Goal: Information Seeking & Learning: Compare options

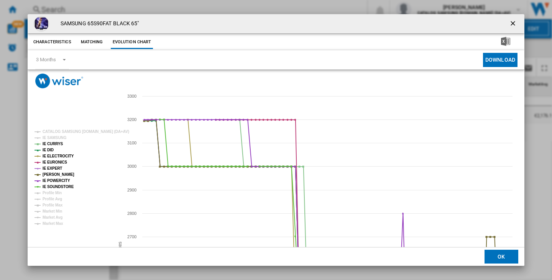
click at [511, 21] on ng-md-icon "getI18NText('BUTTONS.CLOSE_DIALOG')" at bounding box center [513, 24] width 9 height 9
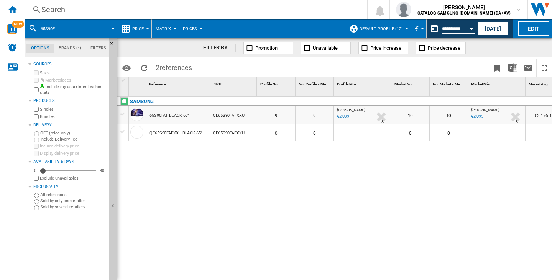
click at [95, 7] on div "Search" at bounding box center [194, 9] width 306 height 11
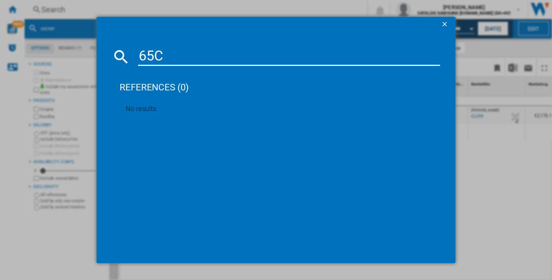
type input "65C4"
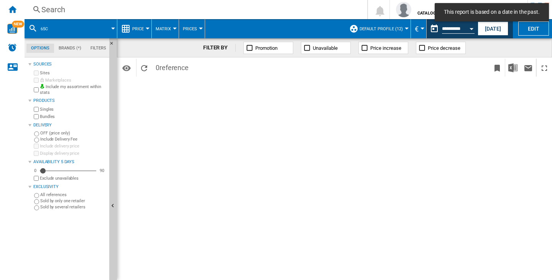
click at [464, 24] on md-toast "This report is based on a date in the past." at bounding box center [492, 12] width 120 height 25
click at [470, 29] on div "Open calendar" at bounding box center [472, 29] width 4 height 2
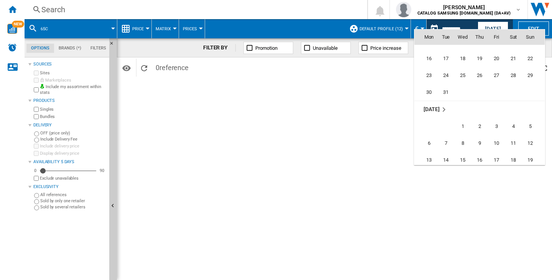
scroll to position [2687, 0]
click at [461, 125] on span "1" at bounding box center [462, 126] width 15 height 15
type input "**********"
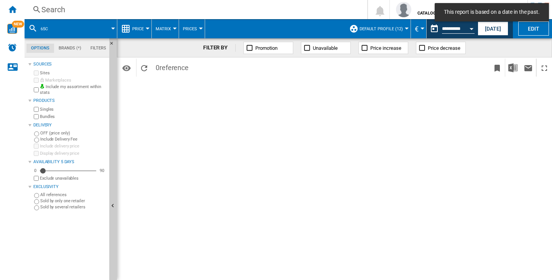
click at [247, 115] on div "FILTER BY Promotion Unavailable Price increase Price decrease Identifiers SKU -…" at bounding box center [334, 159] width 435 height 242
click at [199, 10] on div "Search" at bounding box center [194, 9] width 306 height 11
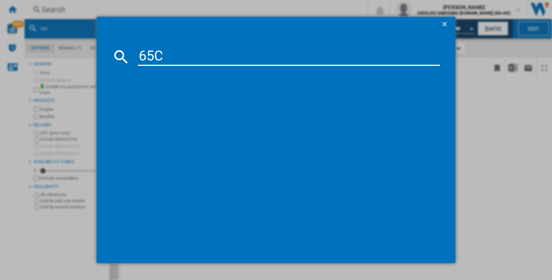
type input "65C4"
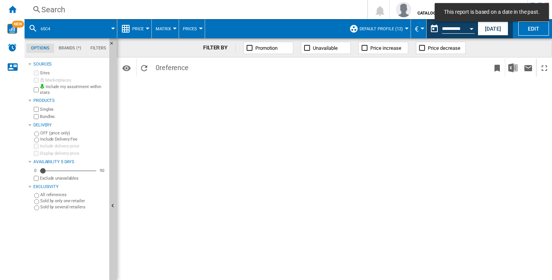
click at [150, 16] on div "Search Search 0 [PERSON_NAME] CATALOG SAMSUNG [DOMAIN_NAME] (DA+AV) CATALOG SAM…" at bounding box center [288, 9] width 527 height 19
click at [60, 10] on div "Search" at bounding box center [194, 9] width 306 height 11
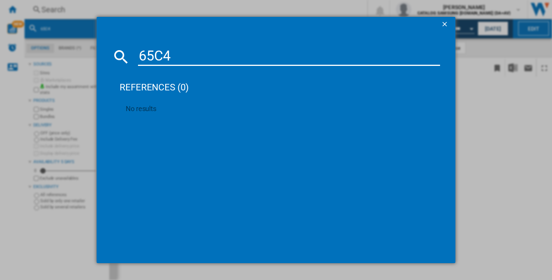
type input "65C4"
click at [490, 102] on div "65C4 references (0) No results" at bounding box center [276, 140] width 552 height 280
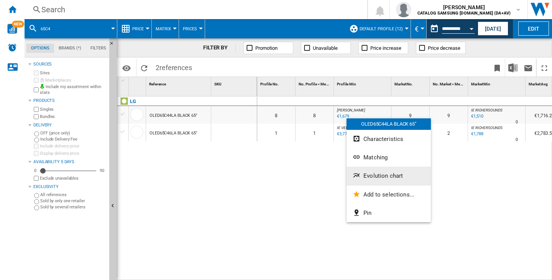
click at [365, 175] on span "Evolution chart" at bounding box center [382, 176] width 39 height 7
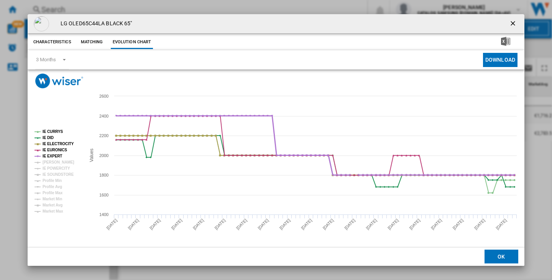
click at [365, 175] on icon "Product popup" at bounding box center [316, 145] width 406 height 59
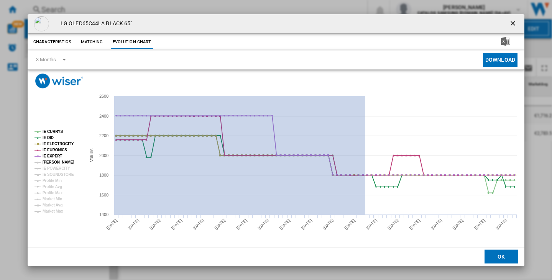
click at [58, 164] on tspan "[PERSON_NAME]" at bounding box center [59, 162] width 32 height 4
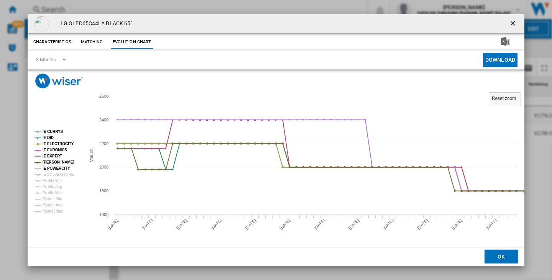
click at [53, 168] on tspan "IE POWERCITY" at bounding box center [57, 168] width 28 height 4
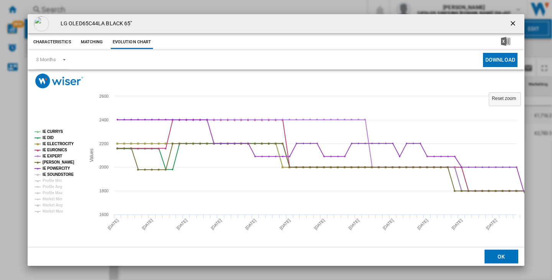
click at [64, 175] on tspan "IE SOUNDSTORE" at bounding box center [58, 175] width 31 height 4
click at [380, 3] on div "LG OLED65C44LA BLACK 65" Characteristics Matching Evolution chart price N/A del…" at bounding box center [276, 140] width 552 height 280
click at [515, 25] on ng-md-icon "getI18NText('BUTTONS.CLOSE_DIALOG')" at bounding box center [513, 24] width 9 height 9
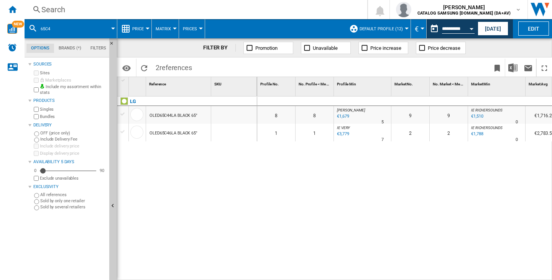
click at [87, 3] on div "Search Search 0 [PERSON_NAME] CATALOG SAMSUNG [DOMAIN_NAME] (DA+AV) CATALOG SAM…" at bounding box center [288, 9] width 527 height 19
click at [71, 13] on div "Search" at bounding box center [194, 9] width 306 height 11
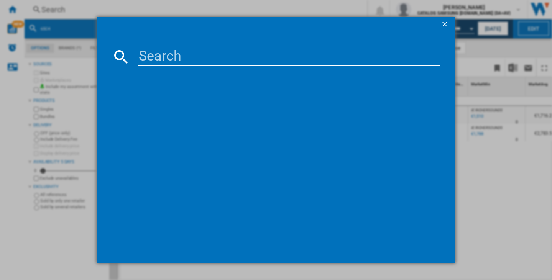
click at [159, 56] on input at bounding box center [289, 57] width 302 height 18
type input "55C4"
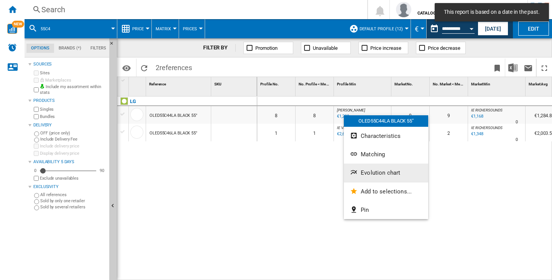
click at [386, 175] on span "Evolution chart" at bounding box center [380, 172] width 39 height 7
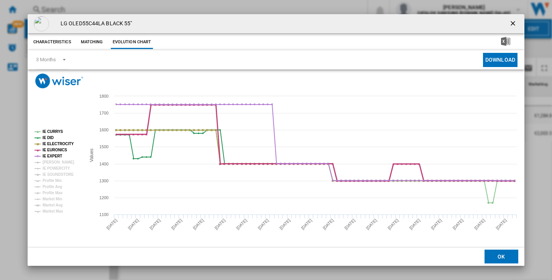
click at [386, 175] on icon "Product popup" at bounding box center [316, 143] width 406 height 76
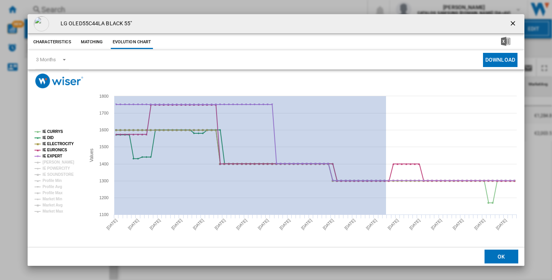
click at [61, 159] on rect "Product popup" at bounding box center [56, 172] width 51 height 90
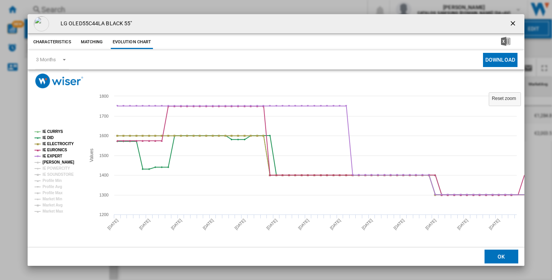
click at [65, 162] on tspan "[PERSON_NAME]" at bounding box center [59, 162] width 32 height 4
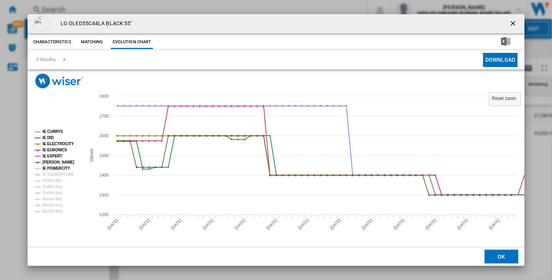
click at [58, 169] on tspan "IE POWERCITY" at bounding box center [57, 168] width 28 height 4
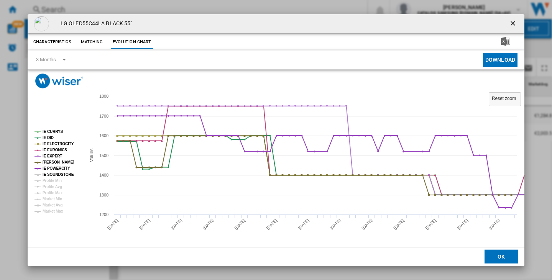
click at [64, 173] on tspan "IE SOUNDSTORE" at bounding box center [58, 175] width 31 height 4
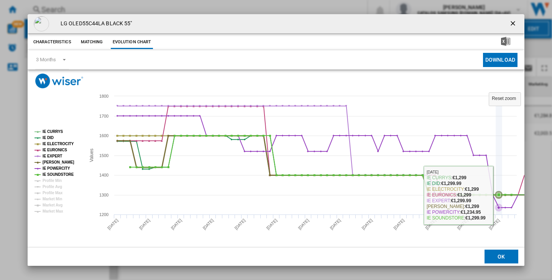
click at [501, 196] on icon "Product popup" at bounding box center [499, 195] width 8 height 8
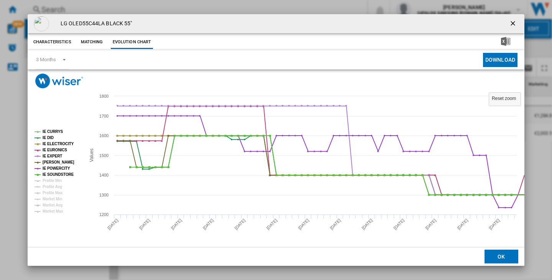
click at [513, 22] on ng-md-icon "getI18NText('BUTTONS.CLOSE_DIALOG')" at bounding box center [513, 24] width 9 height 9
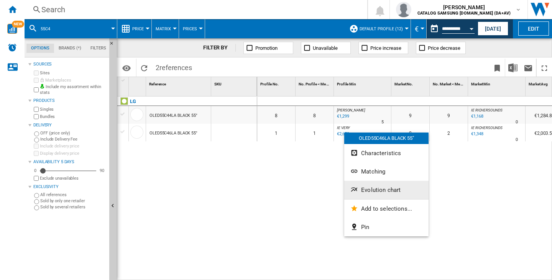
click at [373, 189] on span "Evolution chart" at bounding box center [380, 190] width 39 height 7
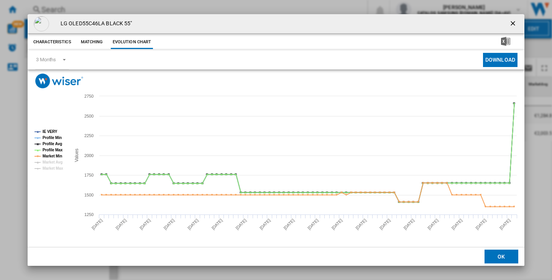
click at [196, 25] on div "LG OLED55C46LA BLACK 55"" at bounding box center [276, 23] width 497 height 19
click at [514, 22] on ng-md-icon "getI18NText('BUTTONS.CLOSE_DIALOG')" at bounding box center [513, 24] width 9 height 9
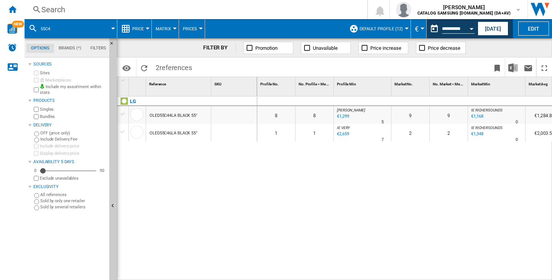
click at [172, 10] on div "Search" at bounding box center [194, 9] width 306 height 11
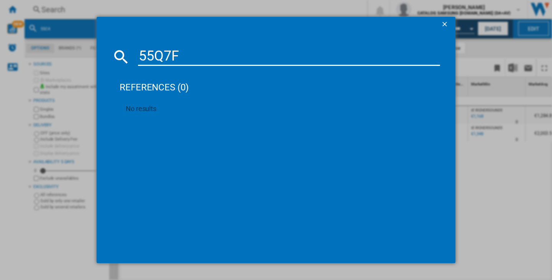
type input "55Q7F"
click at [508, 200] on div "55Q7F references (0) No results" at bounding box center [276, 140] width 552 height 280
click at [446, 21] on ng-md-icon "getI18NText('BUTTONS.CLOSE_DIALOG')" at bounding box center [445, 24] width 9 height 9
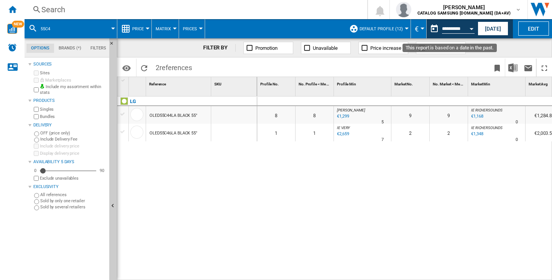
click at [471, 29] on div "Open calendar" at bounding box center [472, 29] width 4 height 2
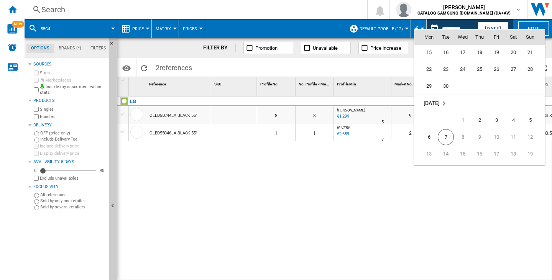
scroll to position [3609, 0]
click at [443, 72] on span "23" at bounding box center [445, 67] width 15 height 15
type input "**********"
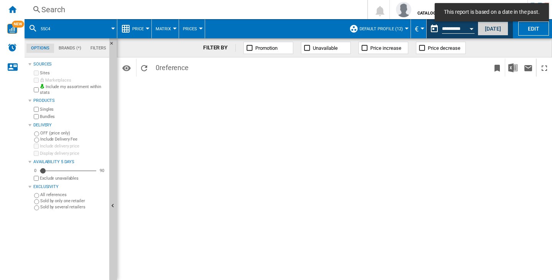
click at [501, 30] on button "[DATE]" at bounding box center [493, 28] width 31 height 14
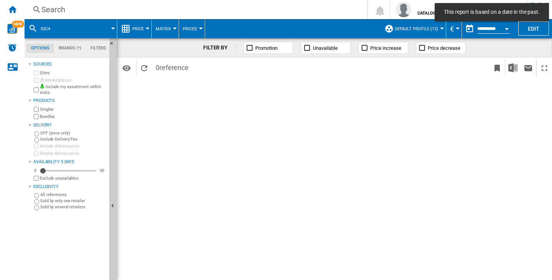
click at [144, 10] on div "Search" at bounding box center [194, 9] width 306 height 11
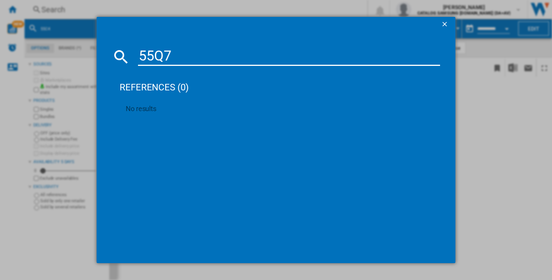
type input "55Q7F"
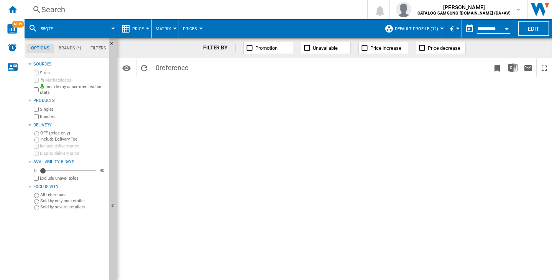
click at [256, 55] on div "FILTER BY Promotion Unavailable Price increase Price decrease" at bounding box center [334, 47] width 435 height 19
click at [179, 19] on div "Search Search 0 [PERSON_NAME] CATALOG SAMSUNG [DOMAIN_NAME] (DA+AV) CATALOG SAM…" at bounding box center [288, 9] width 527 height 19
click at [154, 13] on div "Search" at bounding box center [194, 9] width 306 height 11
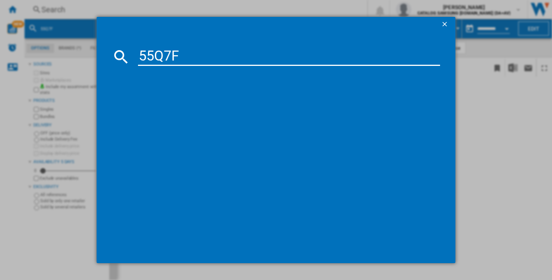
type input "55Q7F"
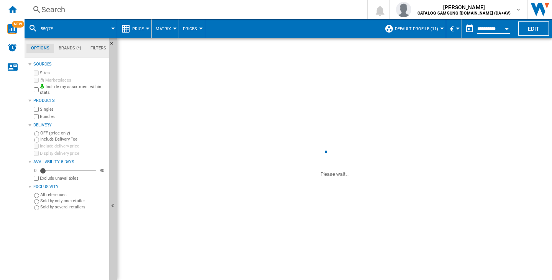
click at [133, 8] on div "Search" at bounding box center [194, 9] width 306 height 11
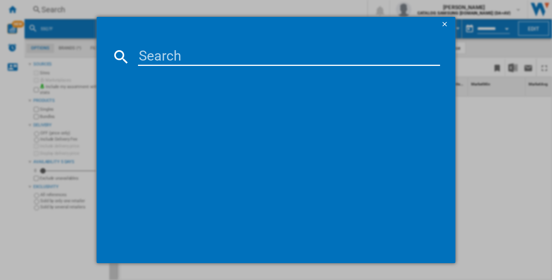
click at [198, 59] on input at bounding box center [289, 57] width 302 height 18
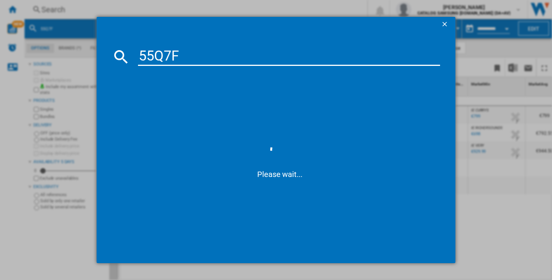
type input "55Q7F"
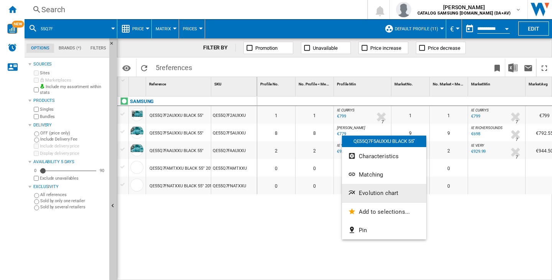
click at [360, 194] on span "Evolution chart" at bounding box center [378, 193] width 39 height 7
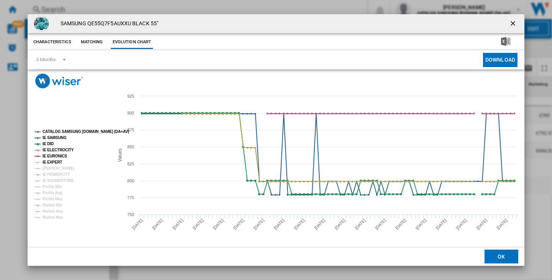
click at [49, 163] on tspan "IE EXPERT" at bounding box center [53, 162] width 20 height 4
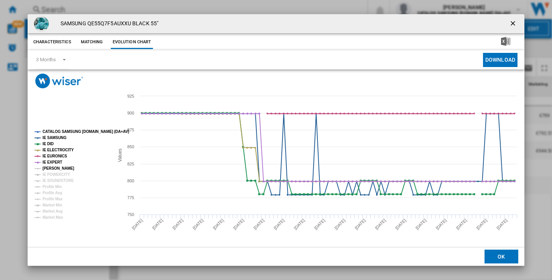
click at [54, 169] on tspan "[PERSON_NAME]" at bounding box center [59, 168] width 32 height 4
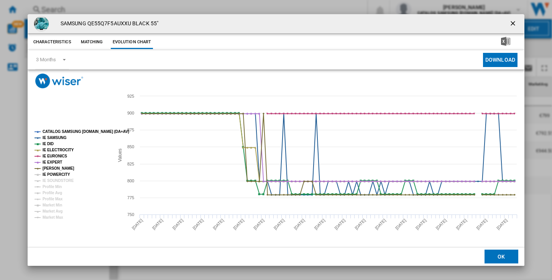
click at [56, 176] on tspan "IE POWERCITY" at bounding box center [57, 175] width 28 height 4
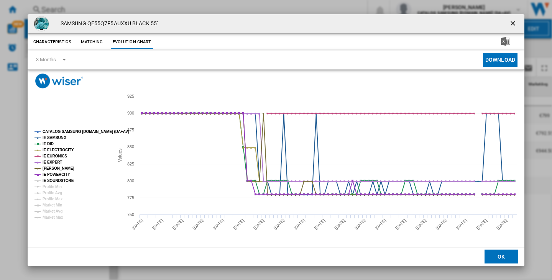
click at [58, 181] on tspan "IE SOUNDSTORE" at bounding box center [58, 181] width 31 height 4
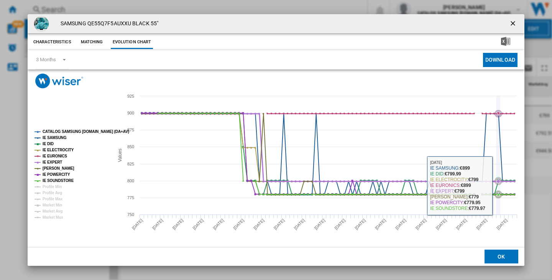
click at [499, 183] on icon "Product popup" at bounding box center [499, 181] width 8 height 8
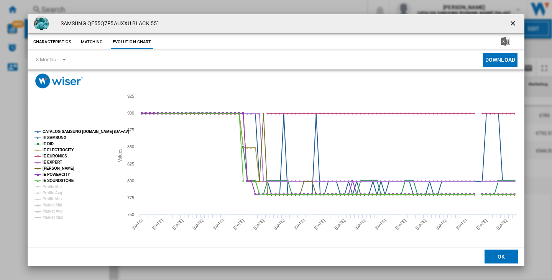
click at [513, 18] on button "Product popup" at bounding box center [513, 23] width 15 height 15
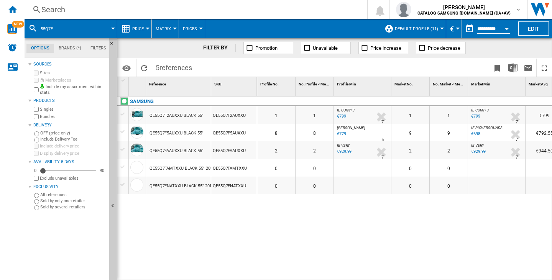
click at [81, 7] on div "Search" at bounding box center [194, 9] width 306 height 11
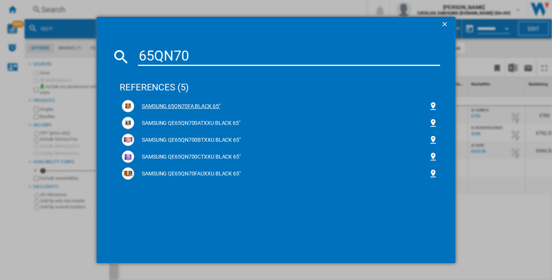
type input "65QN70"
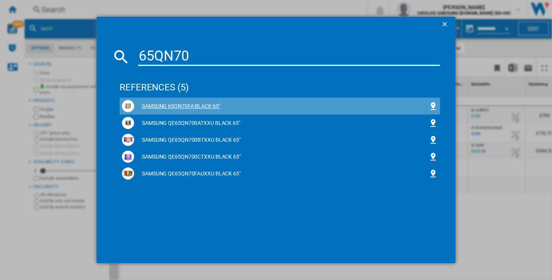
click at [198, 108] on div "SAMSUNG 65QN70FA BLACK 65"" at bounding box center [281, 107] width 294 height 8
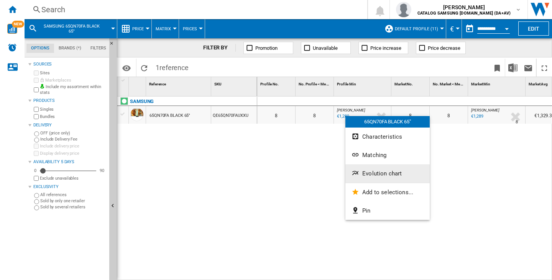
click at [371, 176] on span "Evolution chart" at bounding box center [381, 173] width 39 height 7
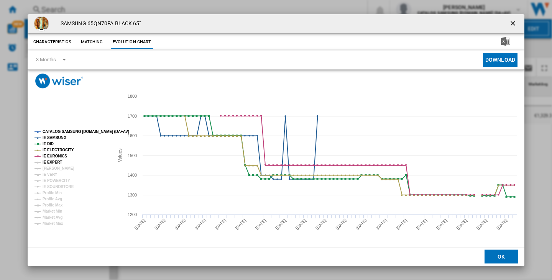
click at [50, 160] on tspan "IE EXPERT" at bounding box center [53, 162] width 20 height 4
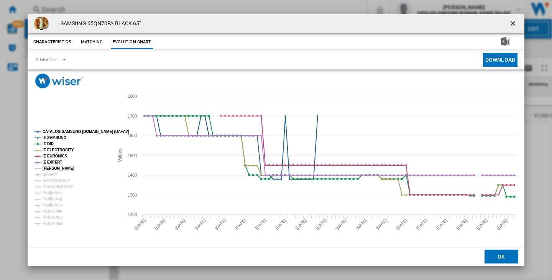
click at [61, 168] on tspan "[PERSON_NAME]" at bounding box center [59, 168] width 32 height 4
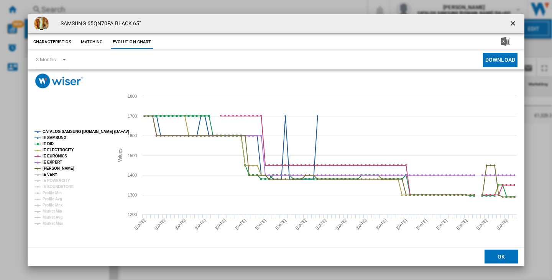
click at [48, 173] on tspan "IE VERY" at bounding box center [50, 175] width 15 height 4
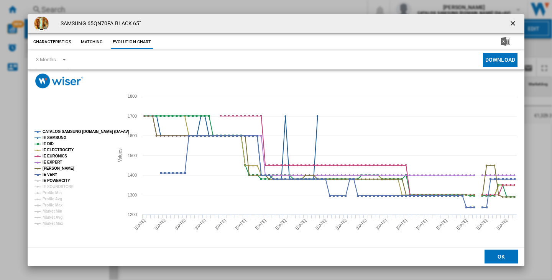
click at [62, 181] on tspan "IE POWERCITY" at bounding box center [57, 181] width 28 height 4
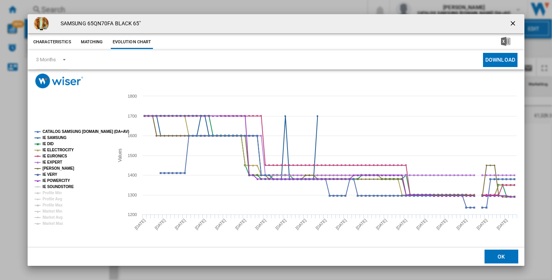
click at [66, 186] on tspan "IE SOUNDSTORE" at bounding box center [58, 187] width 31 height 4
click at [513, 23] on ng-md-icon "getI18NText('BUTTONS.CLOSE_DIALOG')" at bounding box center [513, 24] width 9 height 9
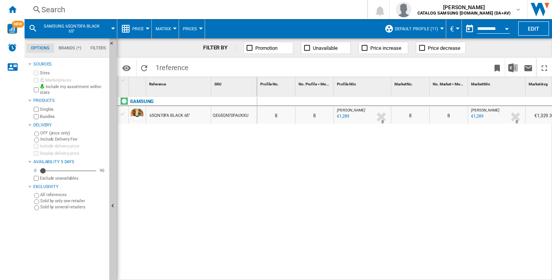
click at [62, 15] on div "Search" at bounding box center [194, 9] width 306 height 11
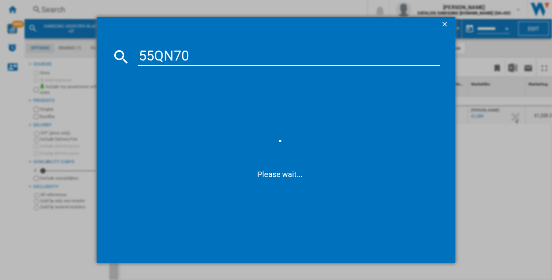
type input "55QN70"
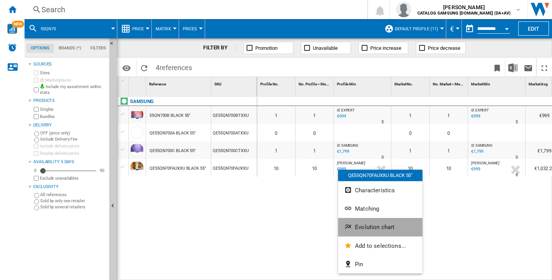
click at [355, 235] on button "Evolution chart" at bounding box center [380, 227] width 84 height 18
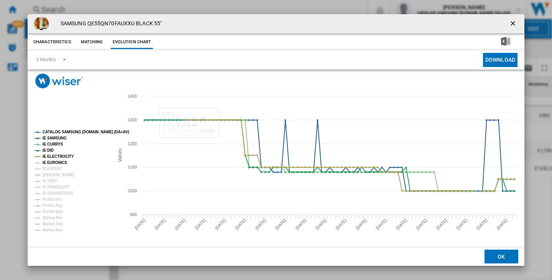
click at [53, 163] on tspan "IE EURONICS" at bounding box center [55, 163] width 25 height 4
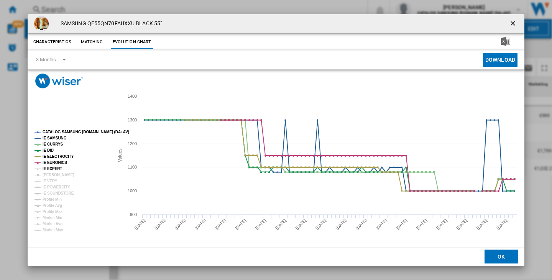
click at [54, 169] on tspan "IE EXPERT" at bounding box center [53, 169] width 20 height 4
click at [59, 174] on tspan "[PERSON_NAME]" at bounding box center [59, 175] width 32 height 4
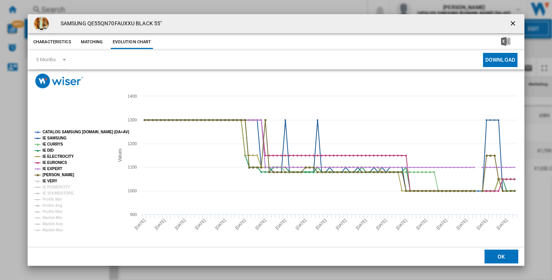
click at [48, 181] on tspan "IE VERY" at bounding box center [50, 181] width 15 height 4
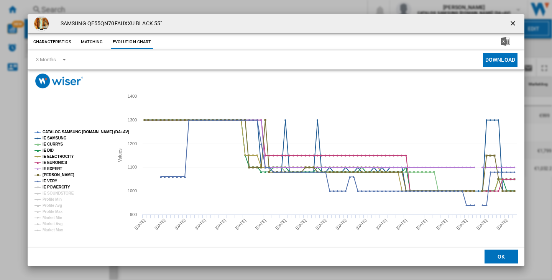
click at [59, 189] on tspan "IE POWERCITY" at bounding box center [57, 187] width 28 height 4
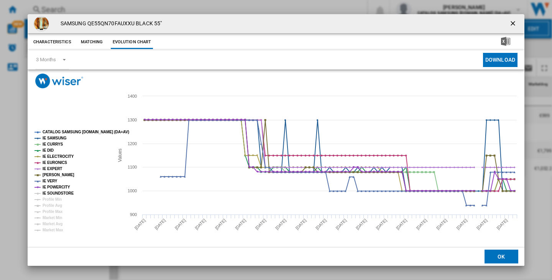
click at [58, 192] on tspan "IE SOUNDSTORE" at bounding box center [58, 193] width 31 height 4
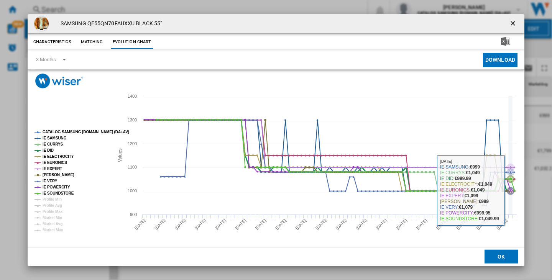
click at [512, 189] on icon "Product popup" at bounding box center [336, 155] width 366 height 71
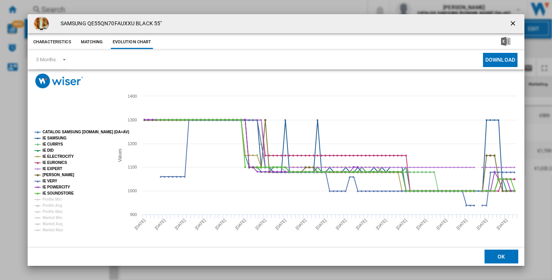
click at [393, 3] on div "SAMSUNG QE55QN70FAUXXU BLACK 55" Characteristics Matching Evolution chart price…" at bounding box center [276, 140] width 552 height 280
click at [513, 22] on ng-md-icon "getI18NText('BUTTONS.CLOSE_DIALOG')" at bounding box center [513, 24] width 9 height 9
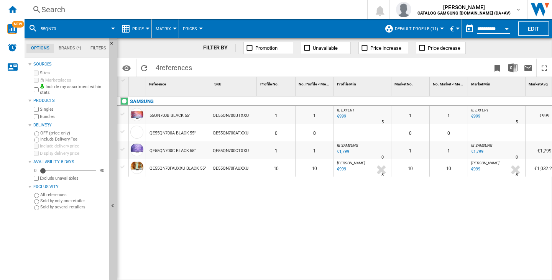
click at [207, 10] on div "Search" at bounding box center [194, 9] width 306 height 11
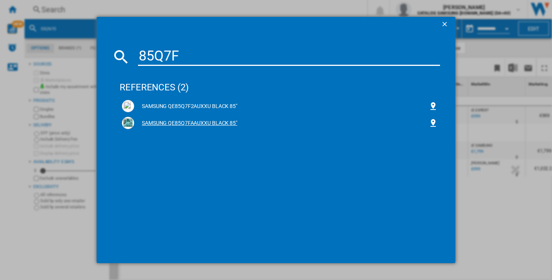
type input "85Q7F"
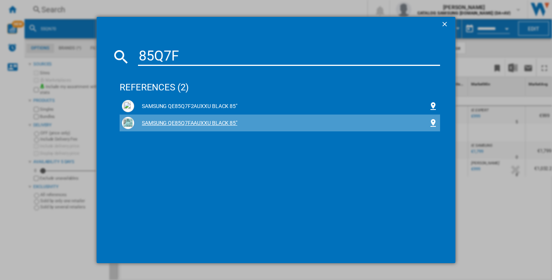
click at [200, 123] on div "SAMSUNG QE85Q7FAAUXXU BLACK 85"" at bounding box center [281, 124] width 294 height 8
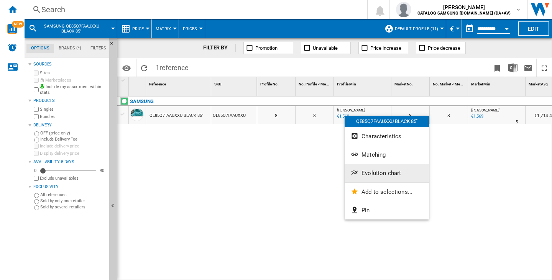
click at [379, 171] on span "Evolution chart" at bounding box center [380, 173] width 39 height 7
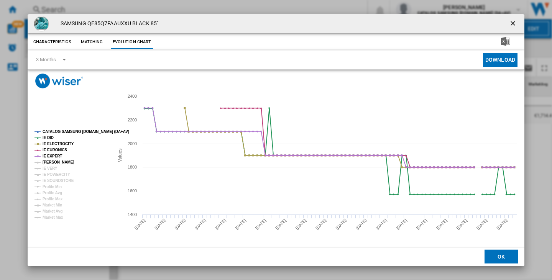
click at [63, 160] on tspan "[PERSON_NAME]" at bounding box center [59, 162] width 32 height 4
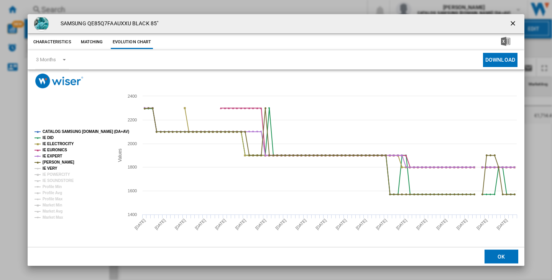
click at [51, 171] on tspan "IE VERY" at bounding box center [50, 168] width 15 height 4
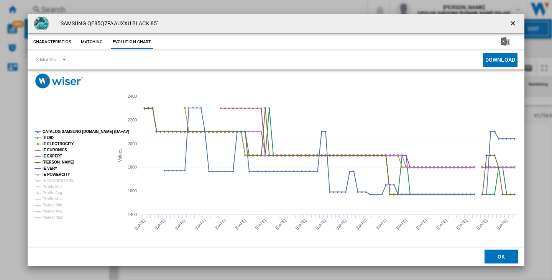
click at [54, 176] on tspan "IE POWERCITY" at bounding box center [57, 175] width 28 height 4
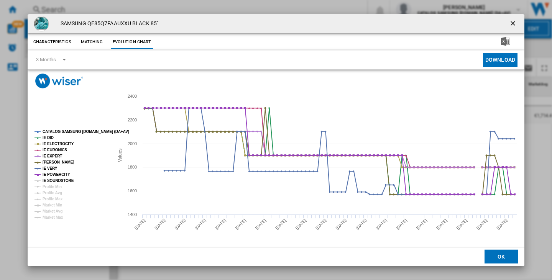
click at [60, 181] on tspan "IE SOUNDSTORE" at bounding box center [58, 181] width 31 height 4
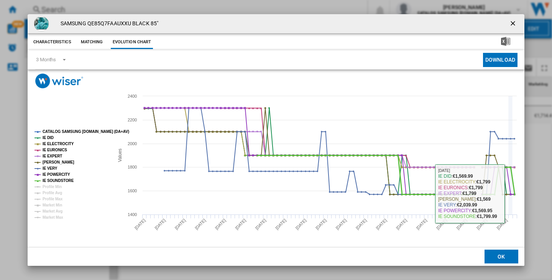
click at [513, 194] on icon "Product popup" at bounding box center [380, 174] width 277 height 39
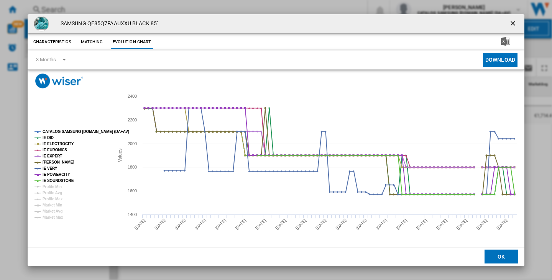
click at [515, 21] on ng-md-icon "getI18NText('BUTTONS.CLOSE_DIALOG')" at bounding box center [513, 24] width 9 height 9
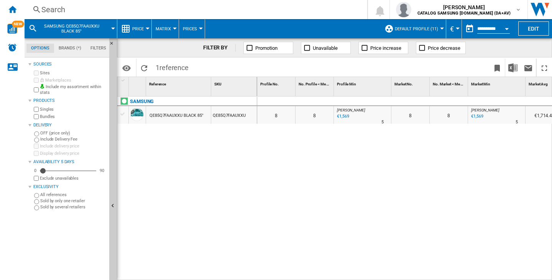
click at [143, 11] on div "Search" at bounding box center [194, 9] width 306 height 11
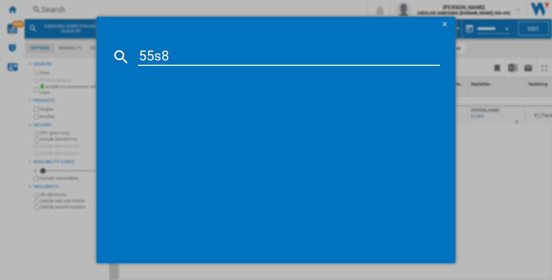
type input "55s85"
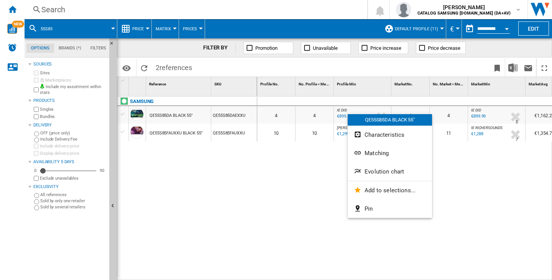
click at [289, 157] on div at bounding box center [276, 140] width 552 height 280
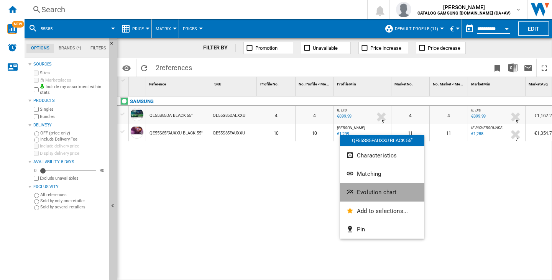
click at [357, 191] on button "Evolution chart" at bounding box center [382, 192] width 84 height 18
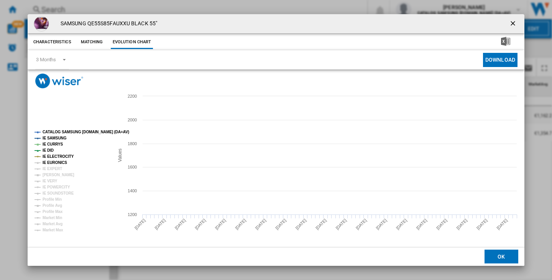
click at [53, 164] on tspan "IE EURONICS" at bounding box center [55, 163] width 25 height 4
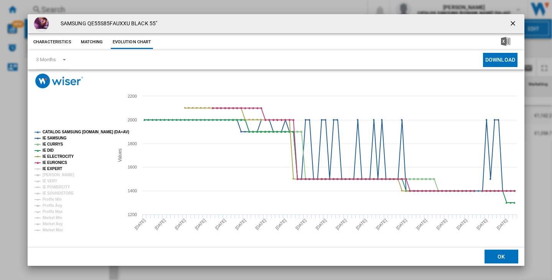
click at [52, 171] on tspan "IE EXPERT" at bounding box center [53, 169] width 20 height 4
click at [54, 179] on tspan "IE VERY" at bounding box center [50, 181] width 15 height 4
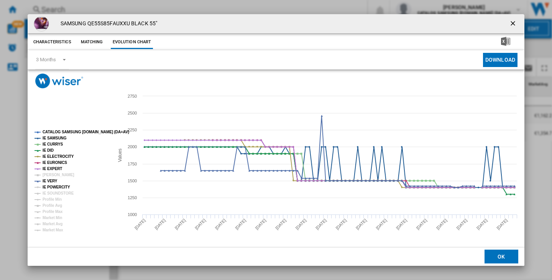
click at [51, 185] on tspan "IE POWERCITY" at bounding box center [57, 187] width 28 height 4
click at [63, 176] on tspan "[PERSON_NAME]" at bounding box center [59, 175] width 32 height 4
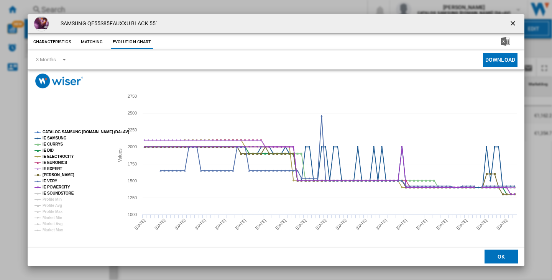
click at [64, 192] on tspan "IE SOUNDSTORE" at bounding box center [58, 193] width 31 height 4
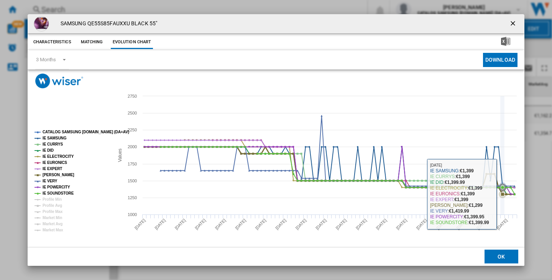
click at [503, 194] on icon "Product popup" at bounding box center [502, 193] width 3 height 3
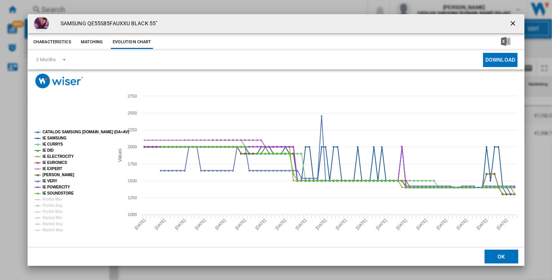
click at [513, 18] on button "Product popup" at bounding box center [513, 23] width 15 height 15
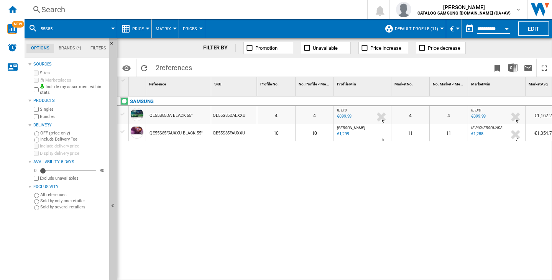
click at [66, 10] on div "Search" at bounding box center [194, 9] width 306 height 11
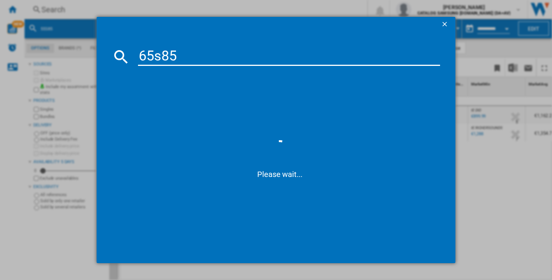
type input "65s85f"
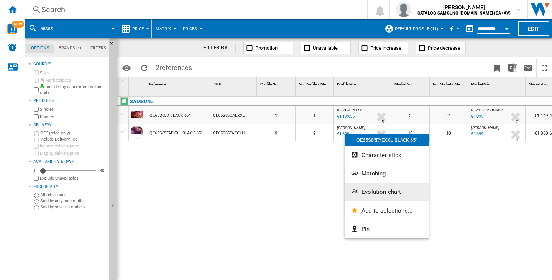
click at [380, 191] on span "Evolution chart" at bounding box center [380, 192] width 39 height 7
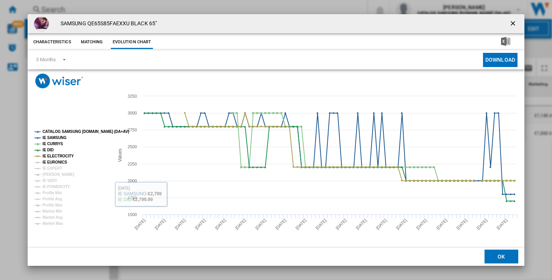
click at [54, 162] on tspan "IE EURONICS" at bounding box center [55, 162] width 25 height 4
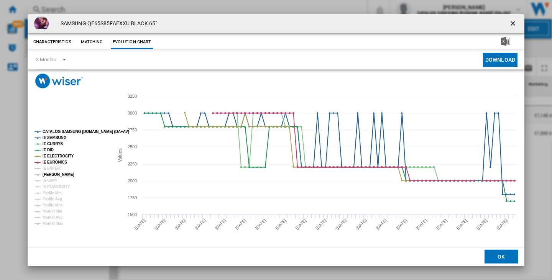
click at [58, 177] on tspan "[PERSON_NAME]" at bounding box center [59, 175] width 32 height 4
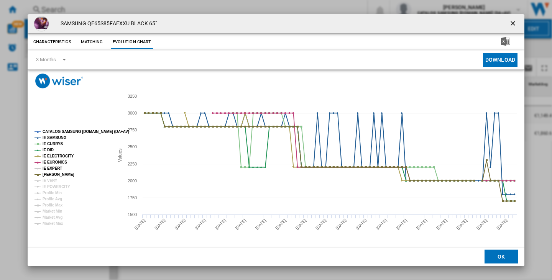
click at [53, 169] on tspan "IE EXPERT" at bounding box center [53, 168] width 20 height 4
click at [53, 181] on tspan "IE VERY" at bounding box center [50, 181] width 15 height 4
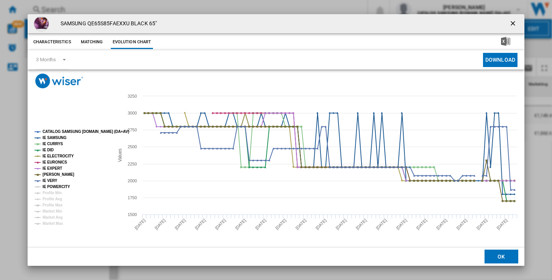
click at [56, 186] on tspan "IE POWERCITY" at bounding box center [57, 187] width 28 height 4
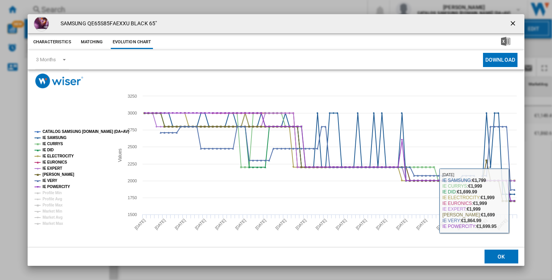
click at [539, 193] on div "SAMSUNG QE65S85FAEXXU BLACK 65" Characteristics Matching Evolution chart price …" at bounding box center [276, 140] width 552 height 280
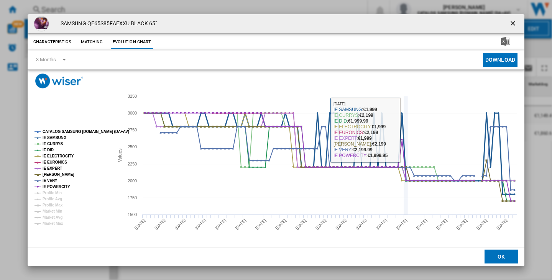
click at [405, 130] on icon "Product popup" at bounding box center [330, 153] width 378 height 81
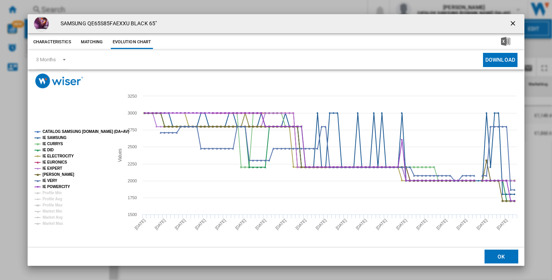
click at [427, 5] on div "SAMSUNG QE65S85FAEXXU BLACK 65" Characteristics Matching Evolution chart price …" at bounding box center [276, 140] width 552 height 280
click at [510, 23] on ng-md-icon "getI18NText('BUTTONS.CLOSE_DIALOG')" at bounding box center [513, 24] width 9 height 9
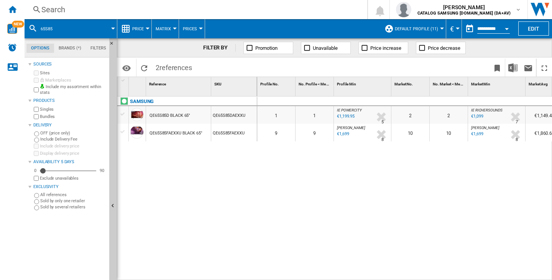
click at [507, 29] on div "Open calendar" at bounding box center [507, 29] width 4 height 2
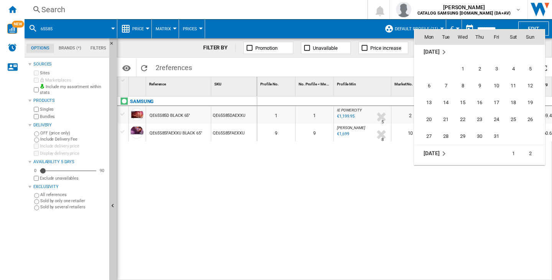
scroll to position [2744, 0]
click at [465, 71] on span "1" at bounding box center [462, 69] width 15 height 15
type input "**********"
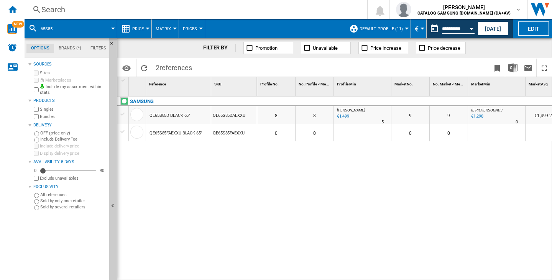
click at [272, 124] on div "0" at bounding box center [276, 133] width 38 height 18
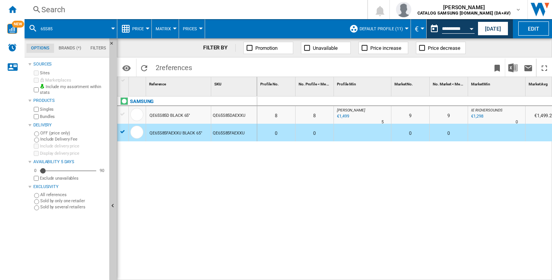
click at [159, 10] on div "Search" at bounding box center [194, 9] width 306 height 11
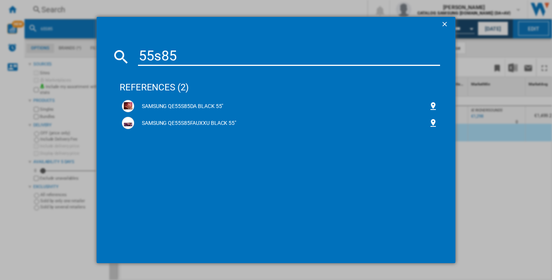
type input "55s85d"
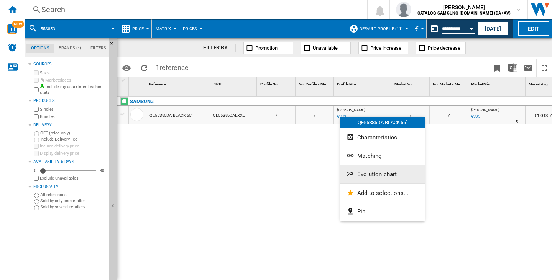
click at [360, 172] on span "Evolution chart" at bounding box center [376, 174] width 39 height 7
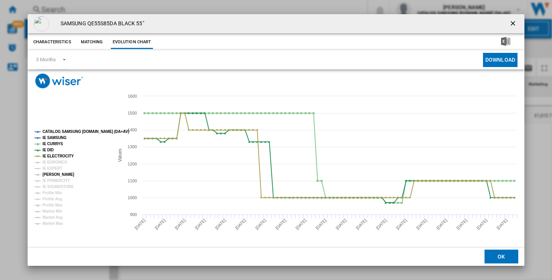
click at [68, 174] on tspan "[PERSON_NAME]" at bounding box center [59, 175] width 32 height 4
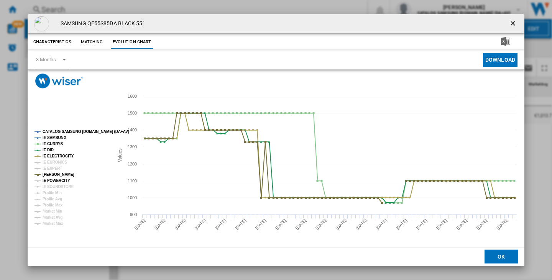
click at [57, 181] on tspan "IE POWERCITY" at bounding box center [57, 181] width 28 height 4
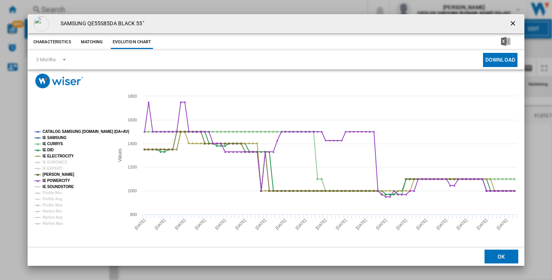
click at [52, 186] on tspan "IE SOUNDSTORE" at bounding box center [58, 187] width 31 height 4
click at [56, 162] on tspan "IE EURONICS" at bounding box center [55, 162] width 25 height 4
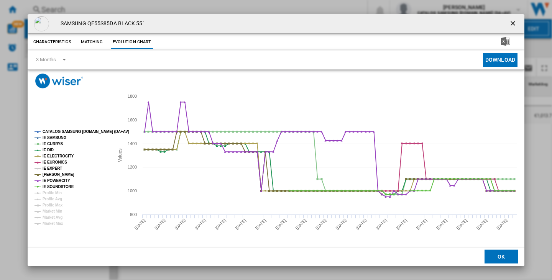
click at [52, 167] on tspan "IE EXPERT" at bounding box center [53, 168] width 20 height 4
